Goal: Complete application form

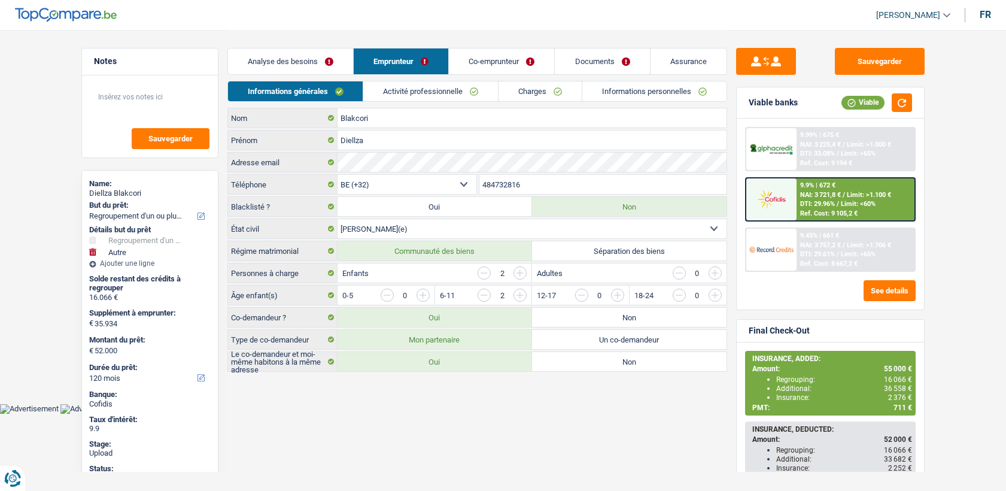
select select "refinancing"
select select "other"
select select "120"
select select "32"
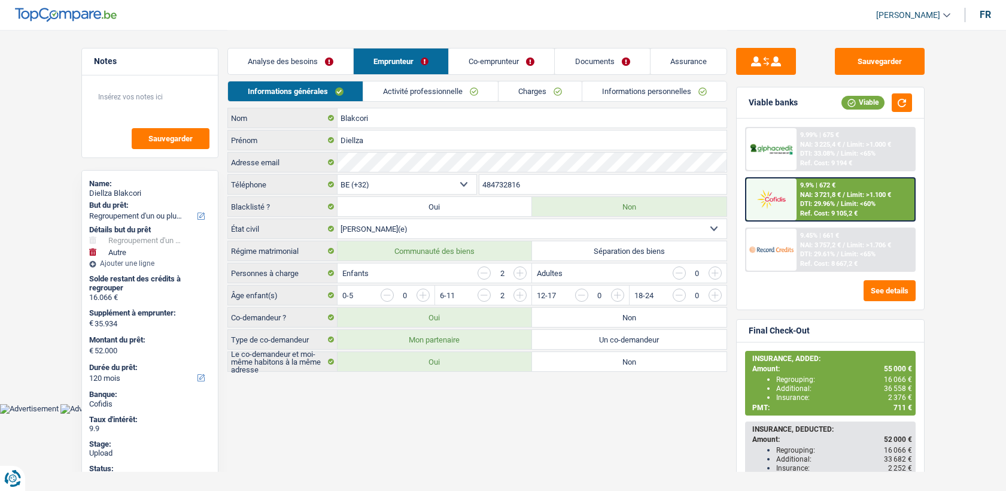
select select "married"
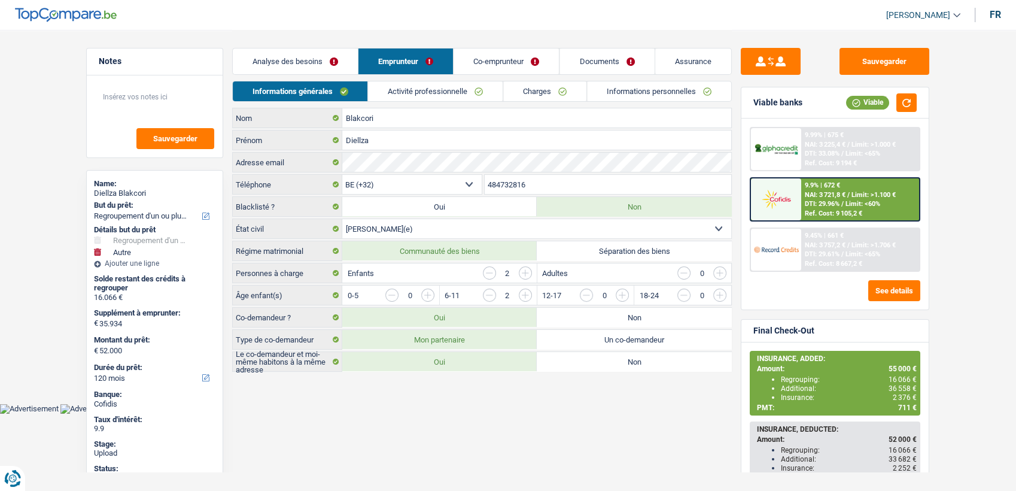
click at [652, 92] on link "Informations personnelles" at bounding box center [660, 91] width 144 height 20
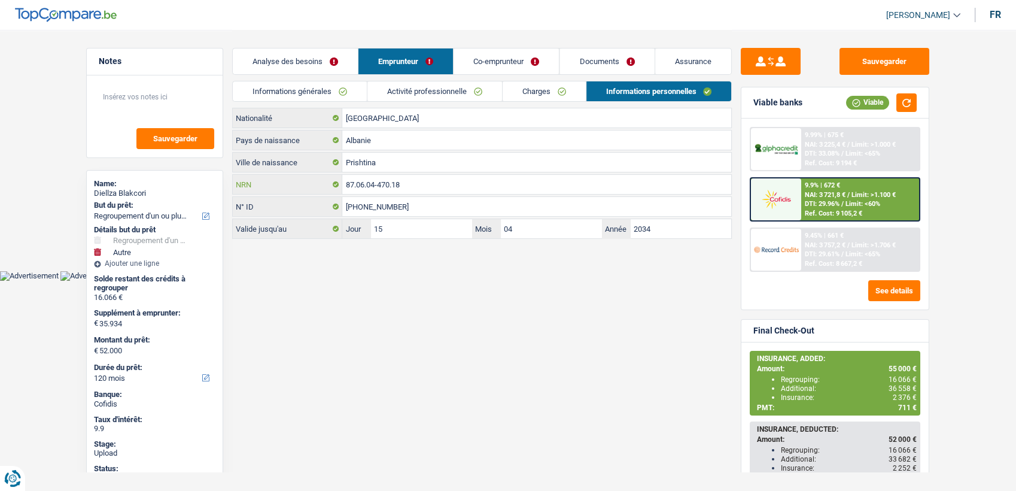
click at [427, 190] on input "87.06.04-470.18" at bounding box center [536, 184] width 389 height 19
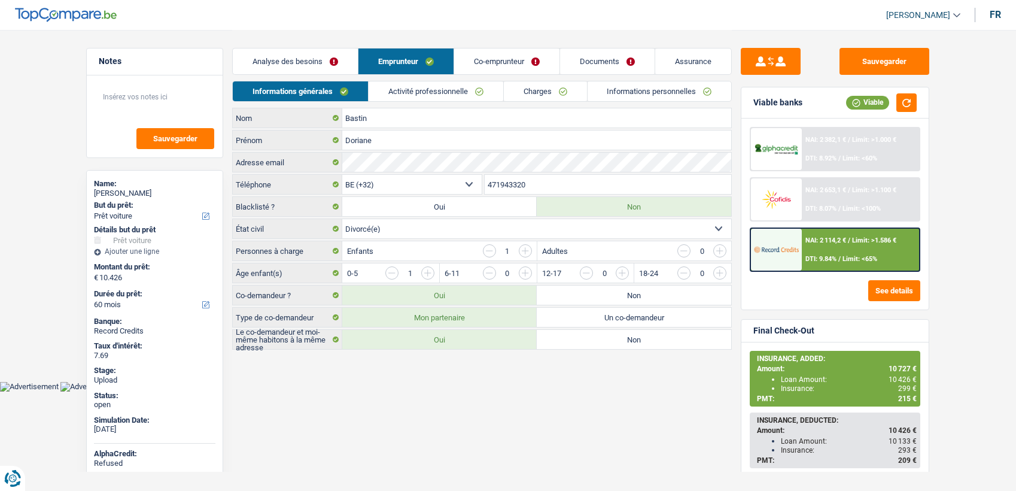
select select "car"
select select "60"
select select "applicant"
select select "coApplicant"
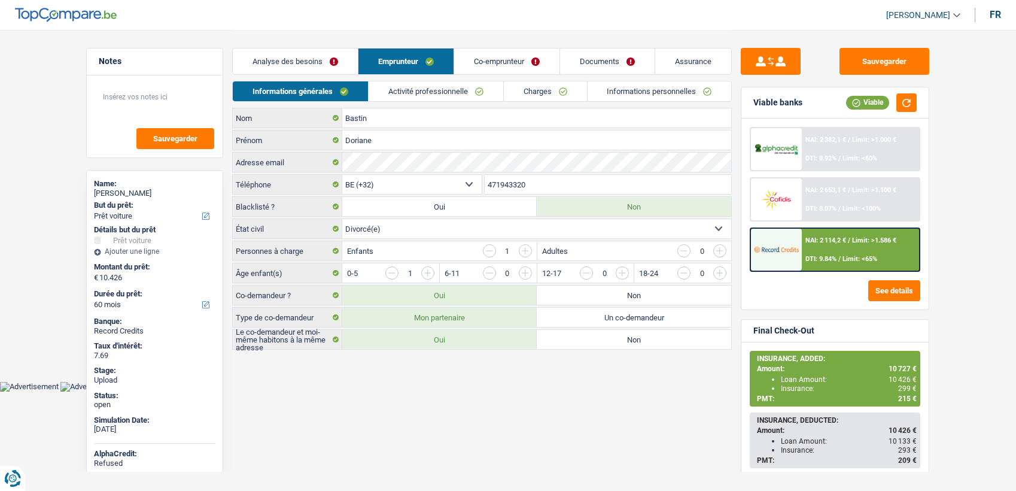
click at [619, 65] on link "Documents" at bounding box center [607, 61] width 95 height 26
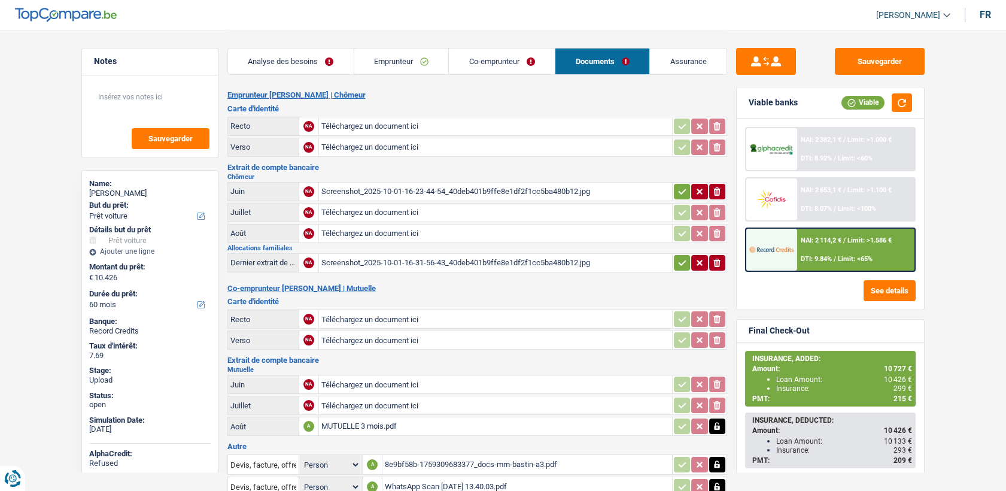
click at [339, 126] on input "Téléchargez un document ici" at bounding box center [495, 126] width 348 height 18
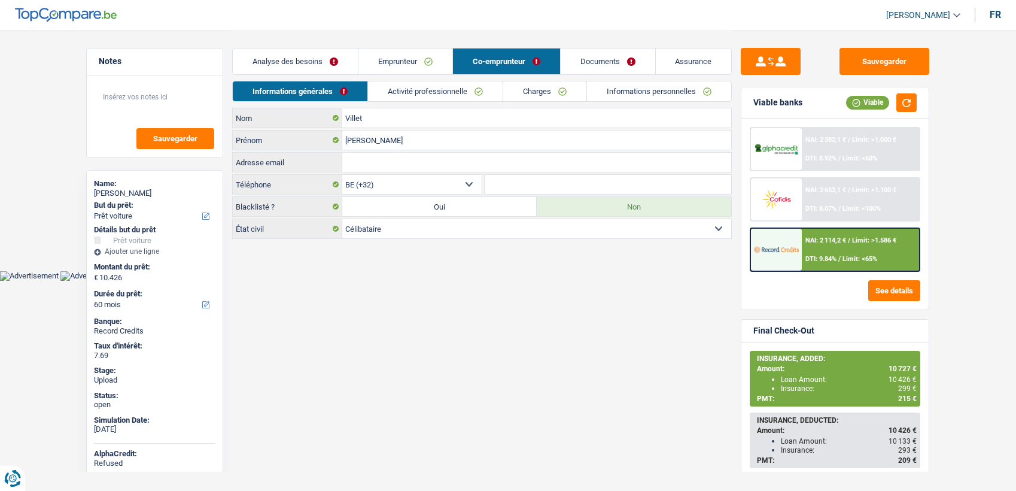
select select "car"
select select "60"
select select "32"
select select "divorced"
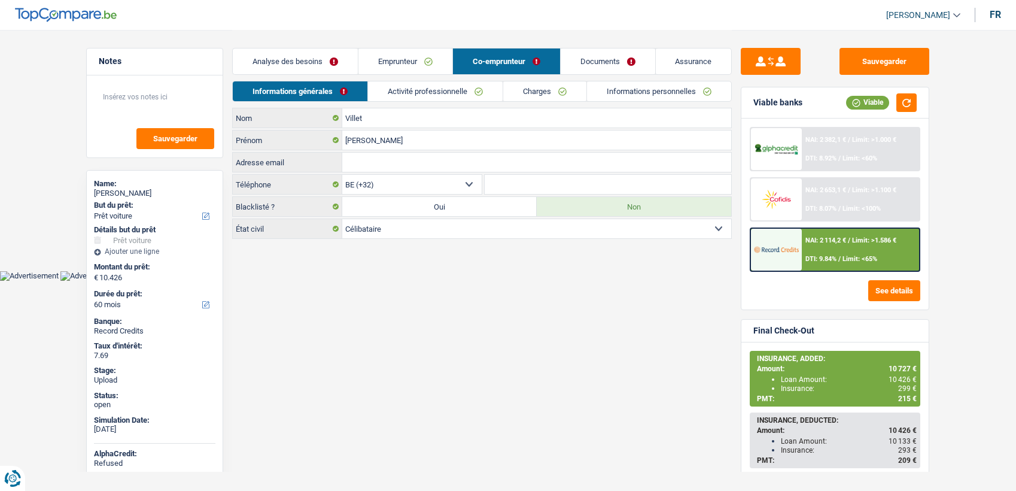
select select "ownerWithoutMortgage"
select select "BE"
click at [412, 63] on link "Emprunteur" at bounding box center [406, 61] width 94 height 26
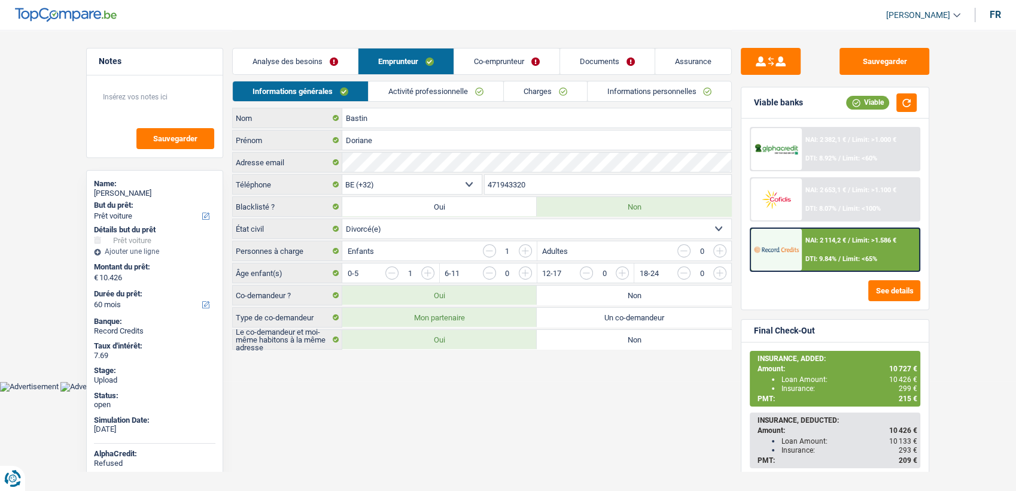
click at [458, 89] on link "Activité professionnelle" at bounding box center [436, 91] width 135 height 20
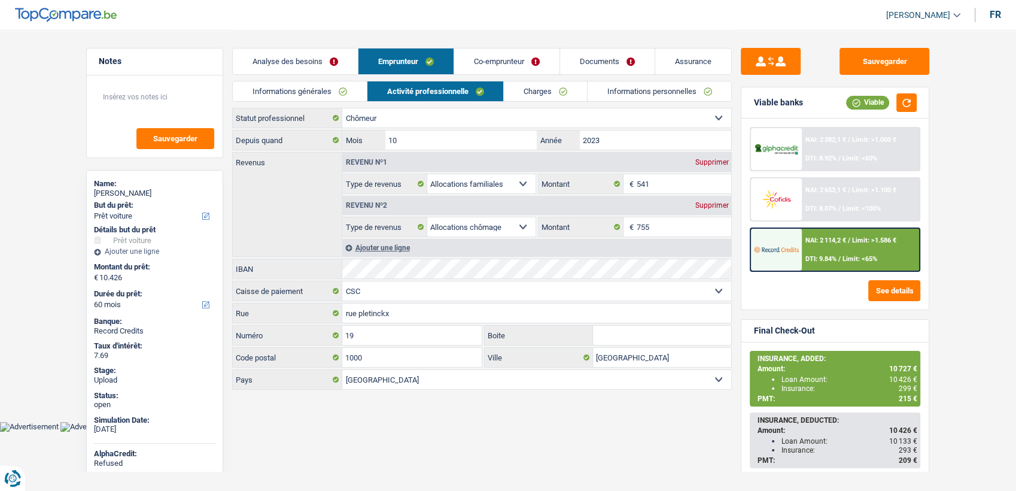
click at [512, 81] on link "Charges" at bounding box center [545, 91] width 83 height 20
